Goal: Information Seeking & Learning: Learn about a topic

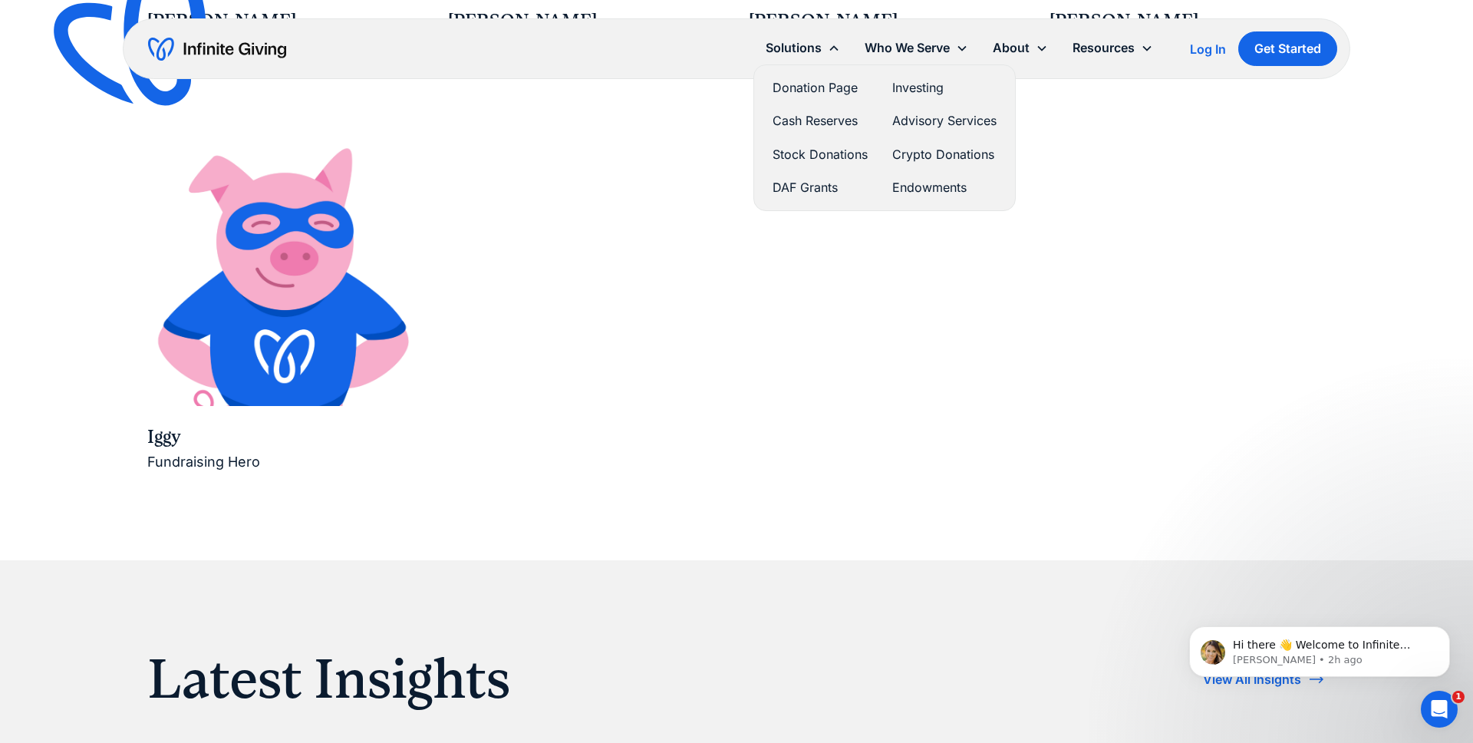
scroll to position [2844, 0]
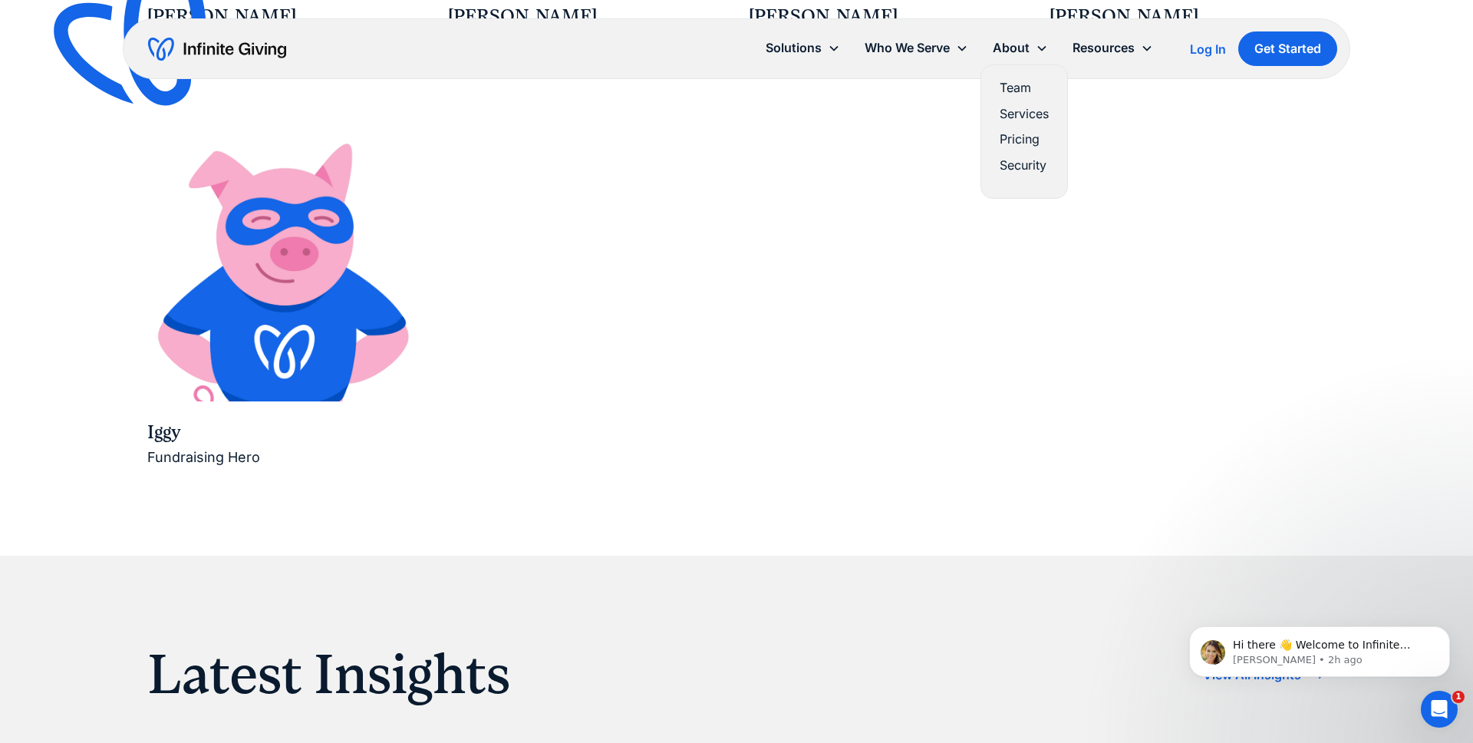
click at [1015, 138] on link "Pricing" at bounding box center [1024, 139] width 49 height 21
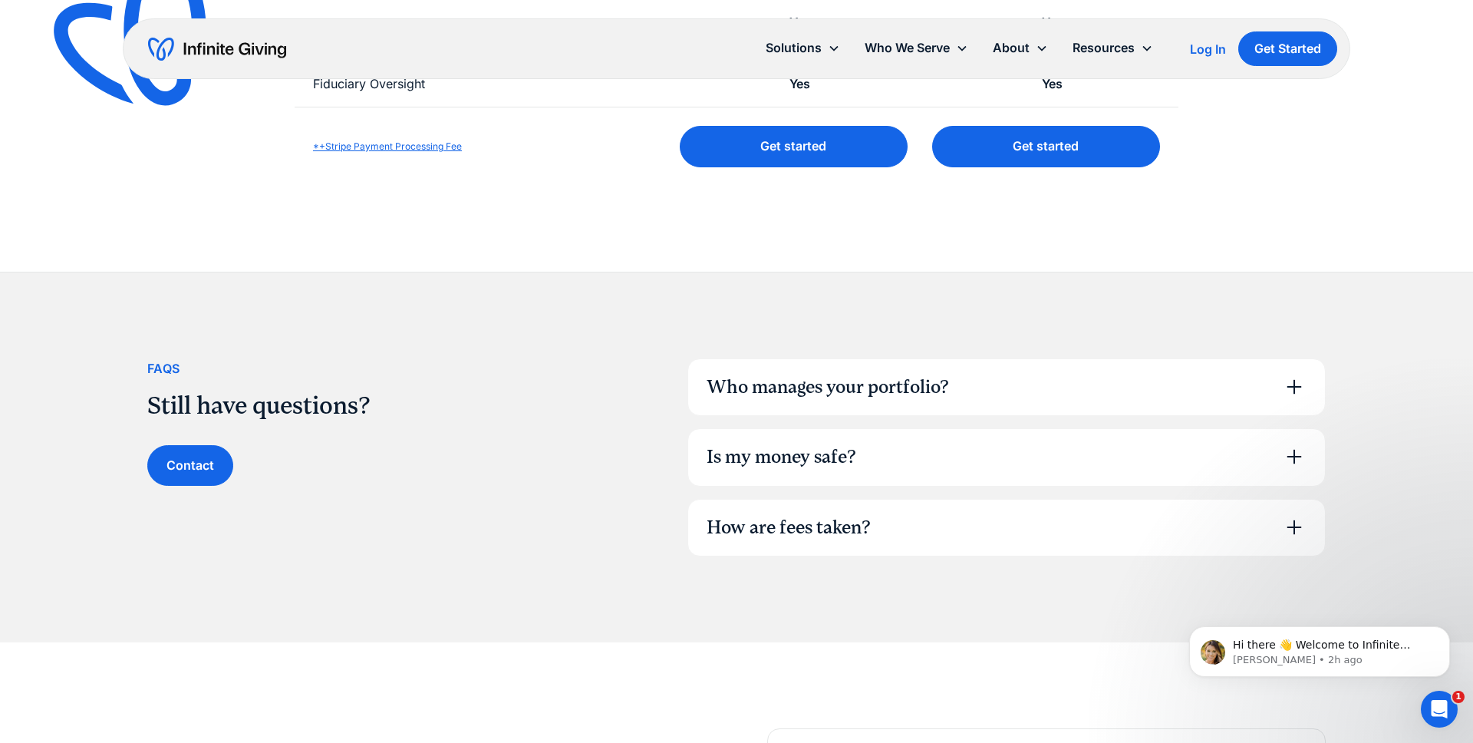
scroll to position [823, 0]
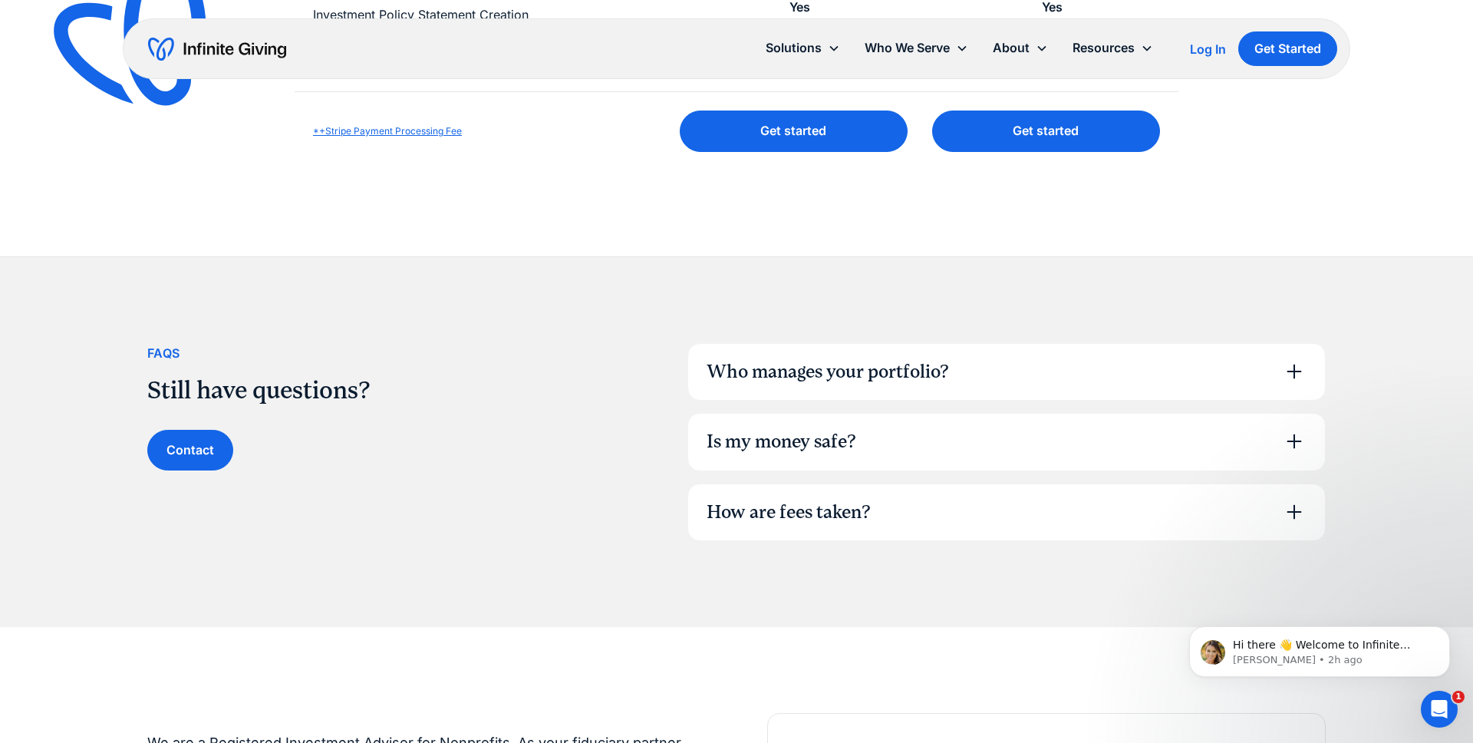
click at [956, 371] on div "Who manages your portfolio?" at bounding box center [1006, 372] width 637 height 57
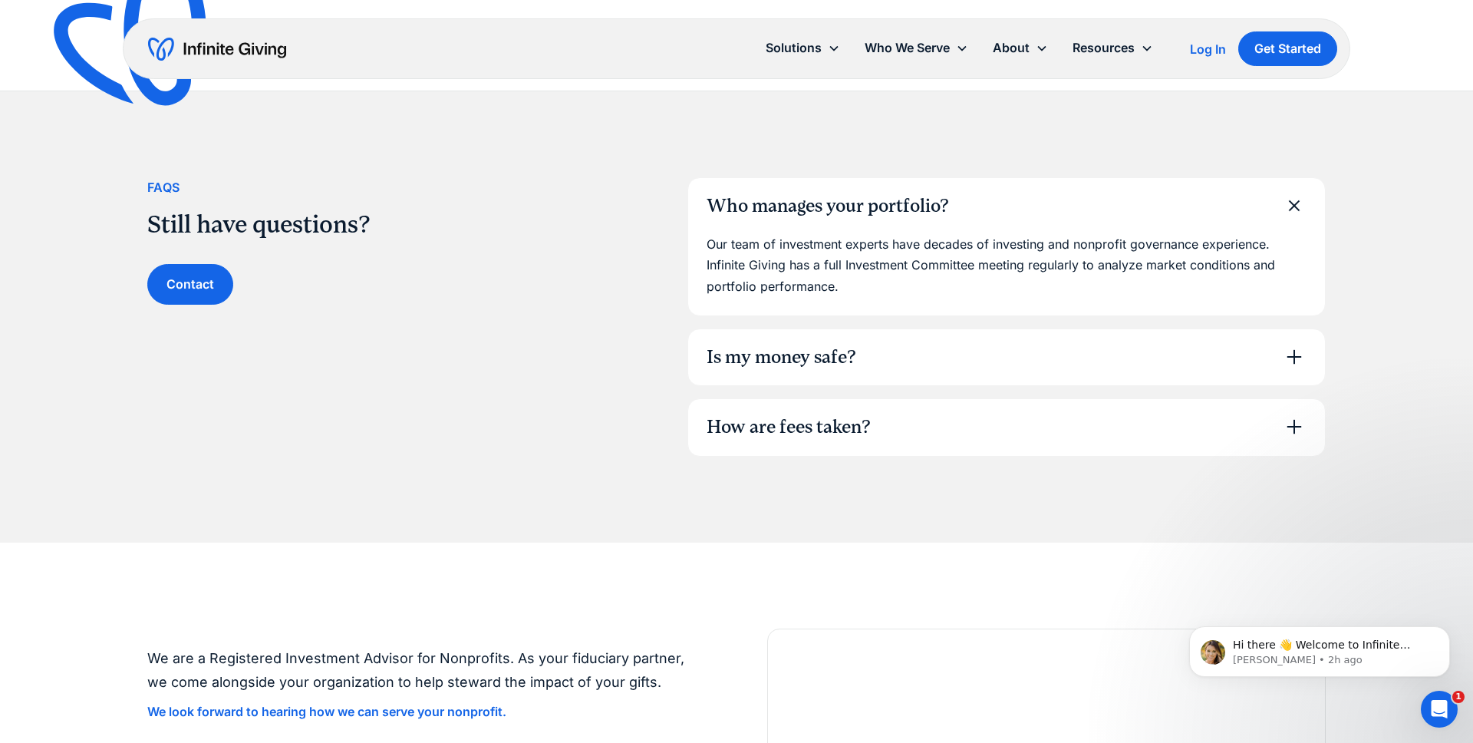
scroll to position [993, 0]
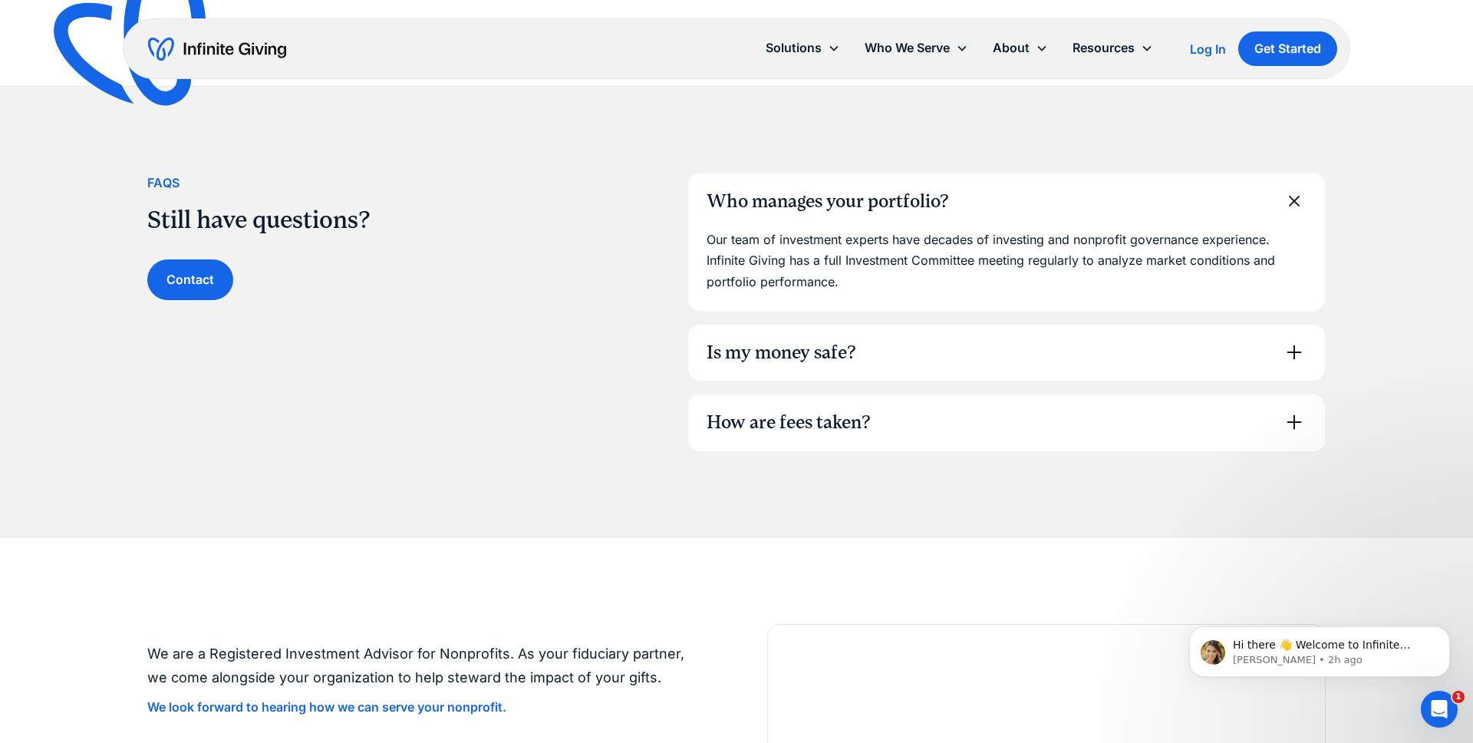
click at [1011, 348] on div "Is my money safe?" at bounding box center [1006, 352] width 637 height 57
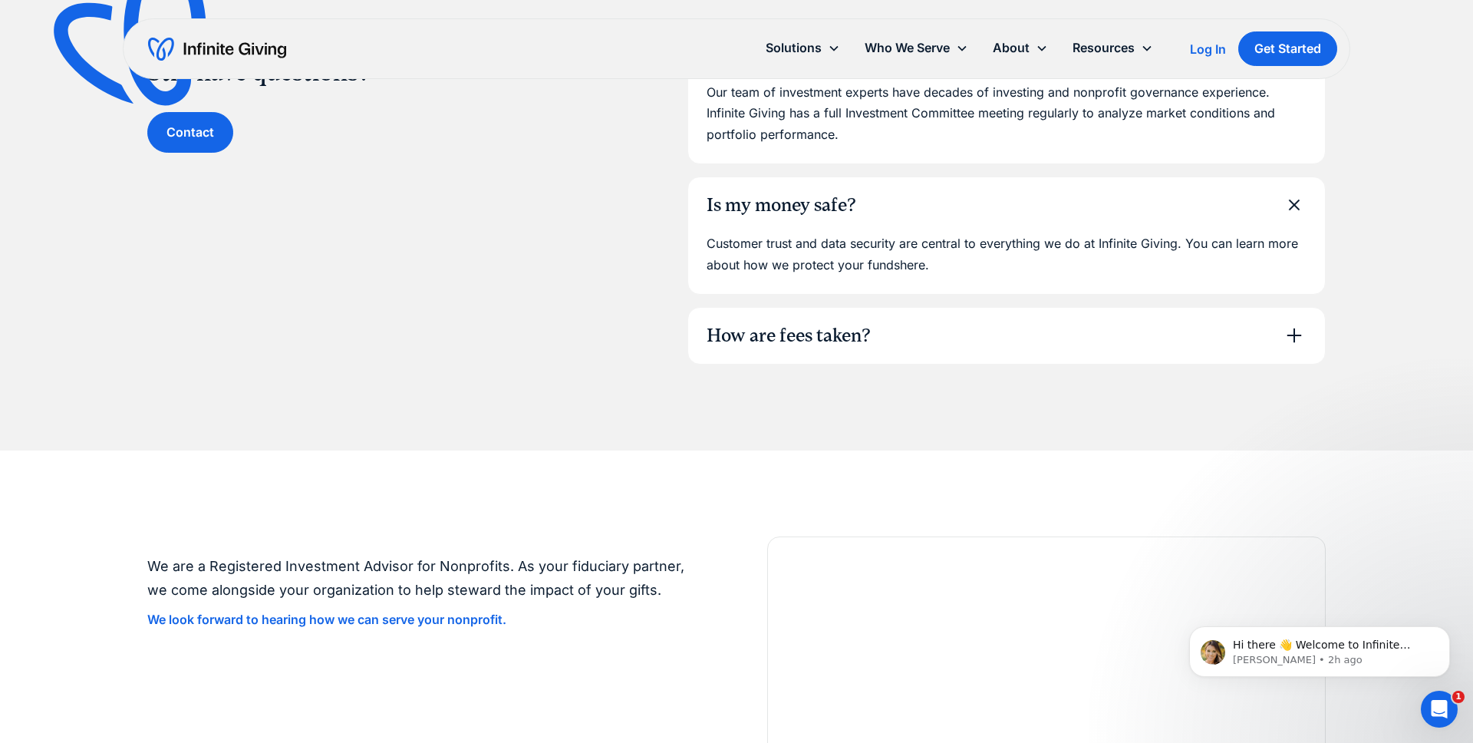
scroll to position [1148, 0]
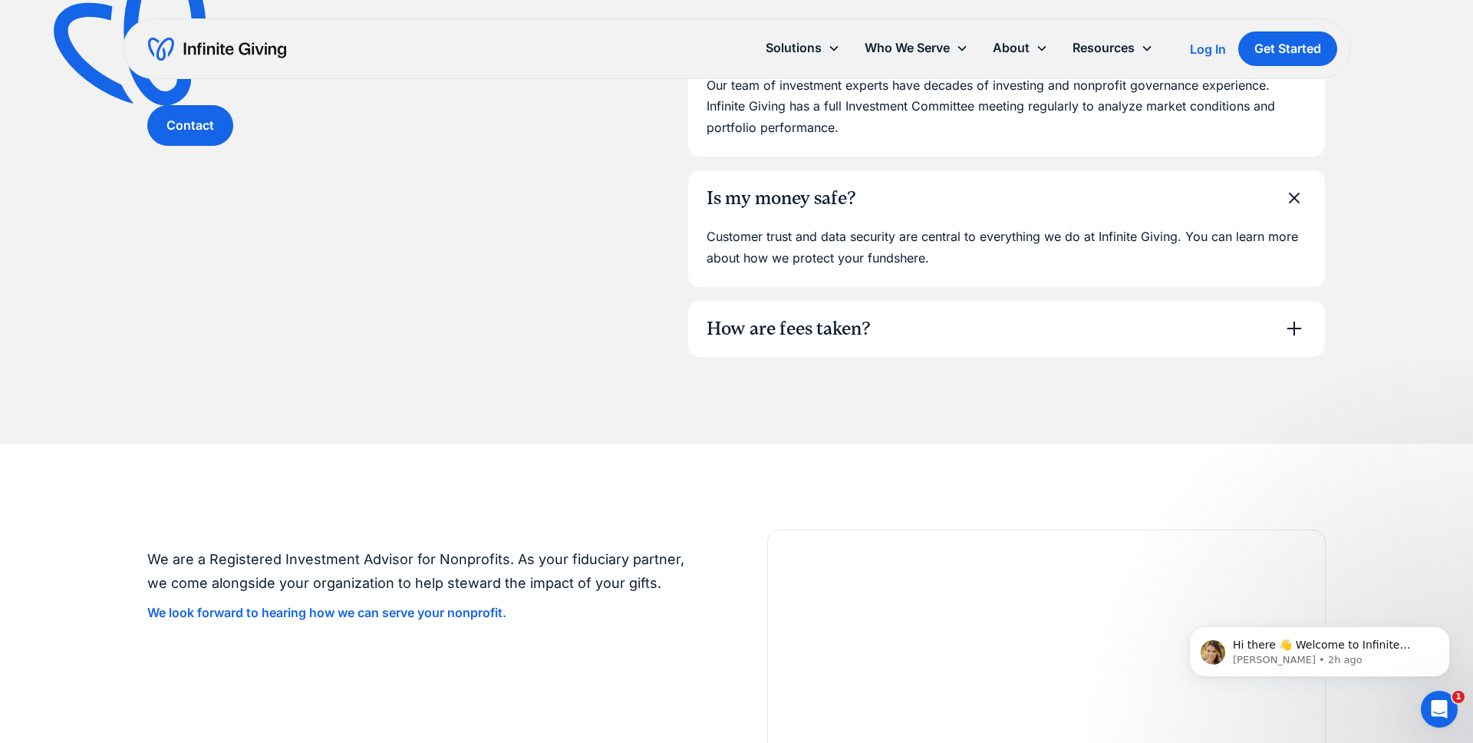
click at [1008, 328] on div "How are fees taken?" at bounding box center [1006, 329] width 637 height 57
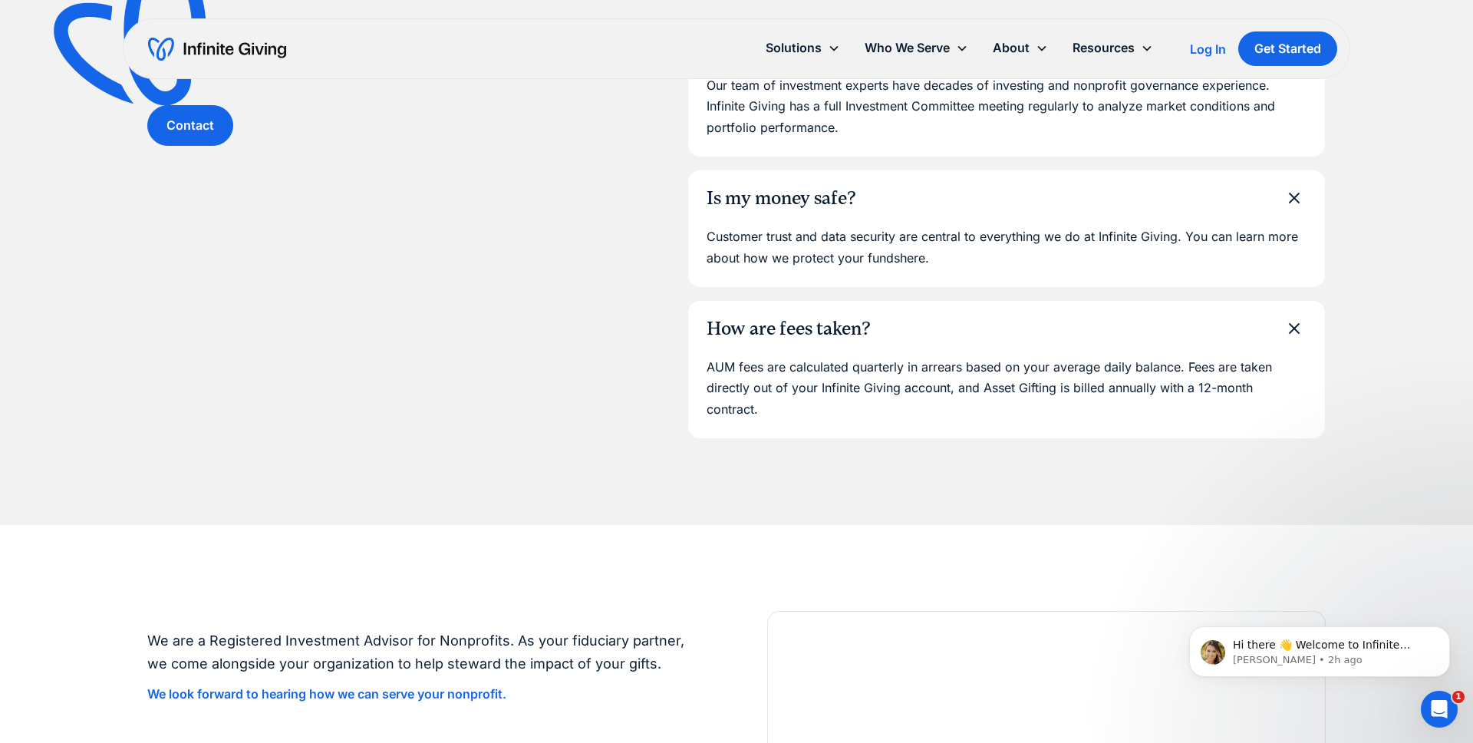
click at [922, 259] on link "here" at bounding box center [912, 257] width 25 height 15
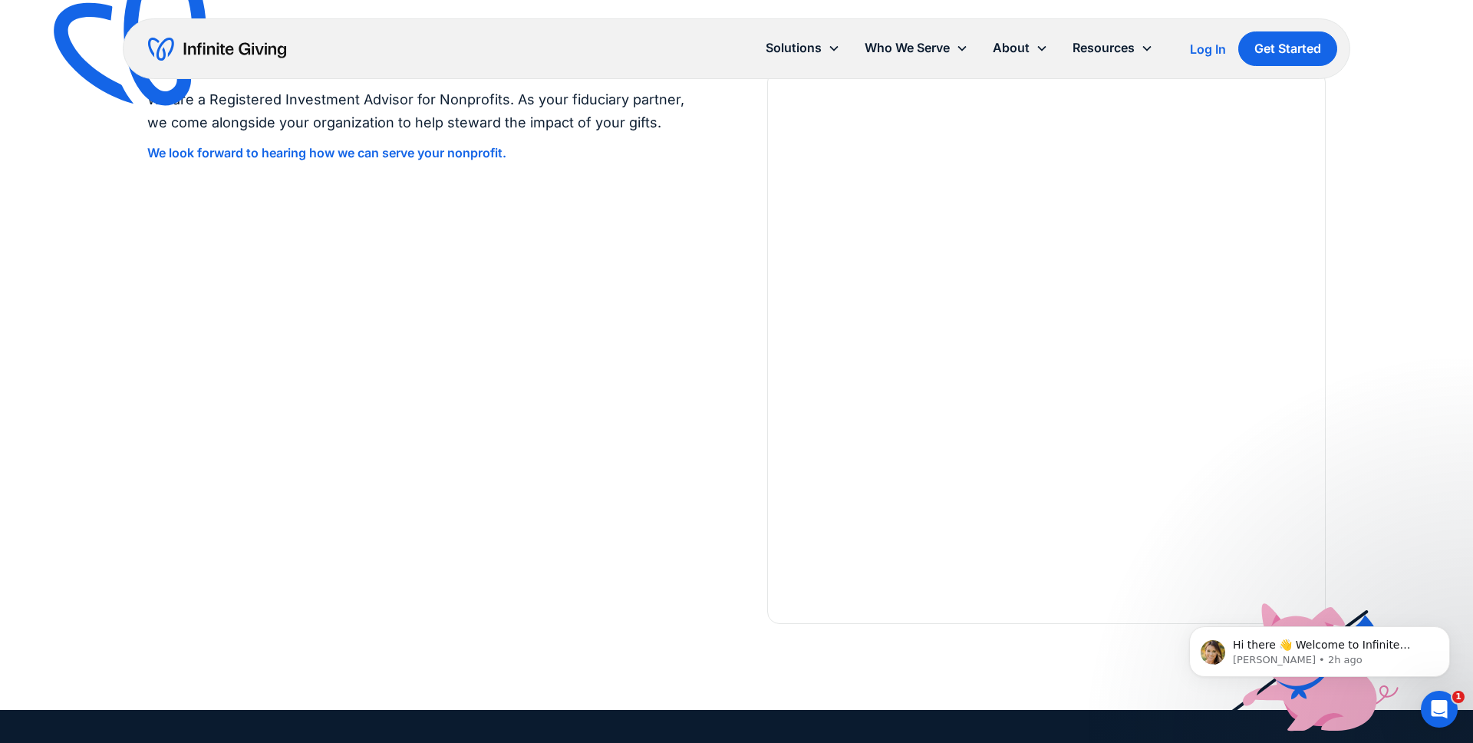
scroll to position [1724, 0]
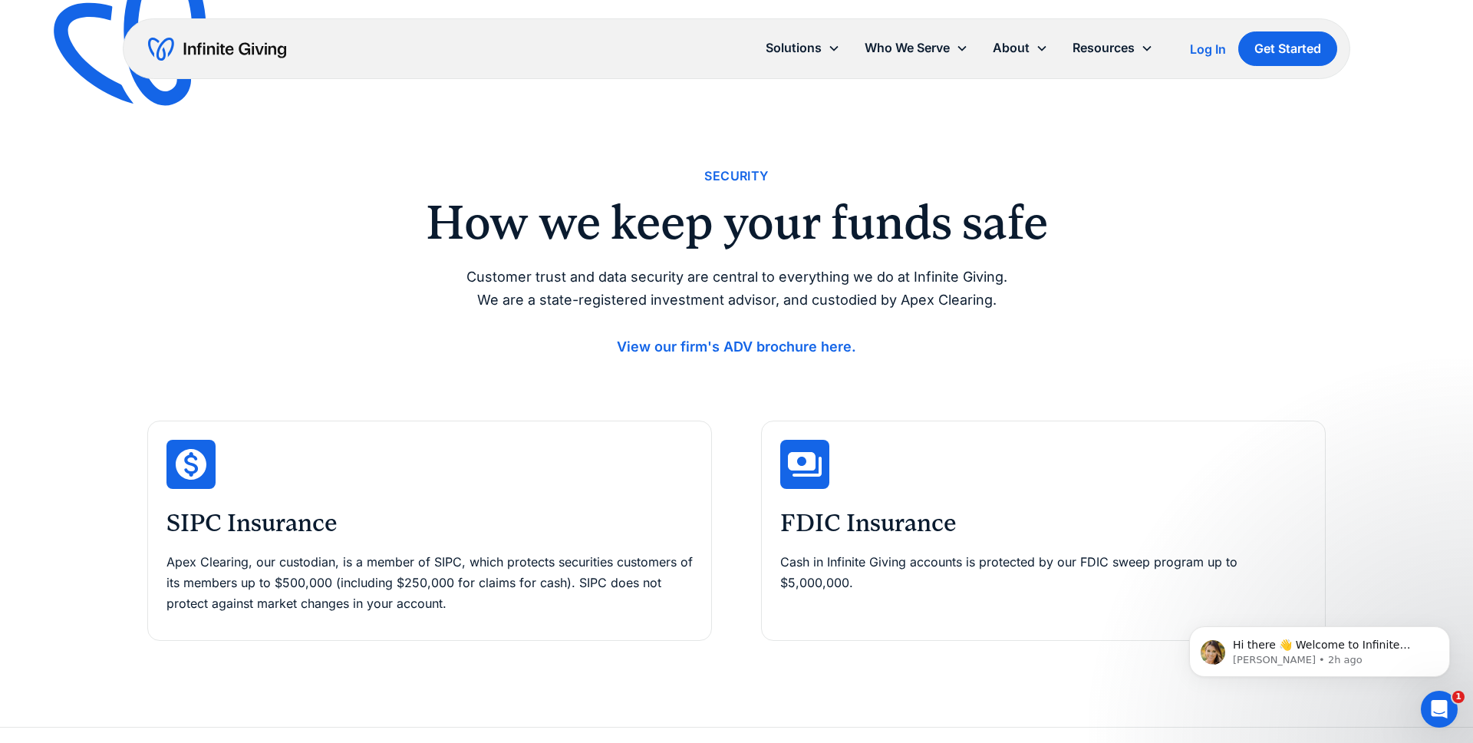
scroll to position [5, 0]
